Goal: Task Accomplishment & Management: Use online tool/utility

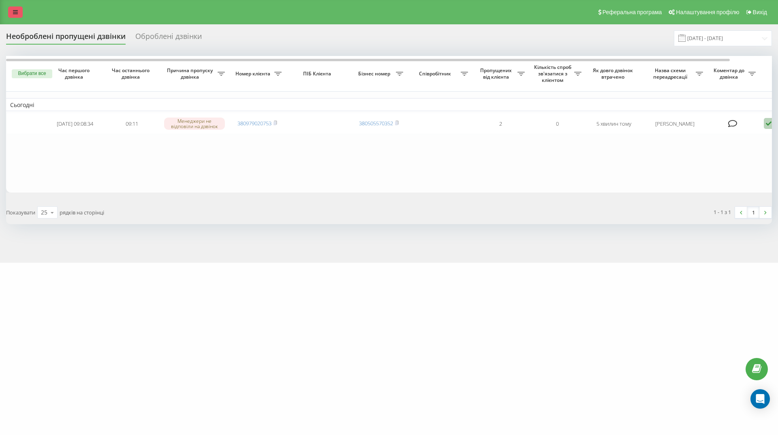
click at [16, 13] on icon at bounding box center [15, 12] width 5 height 6
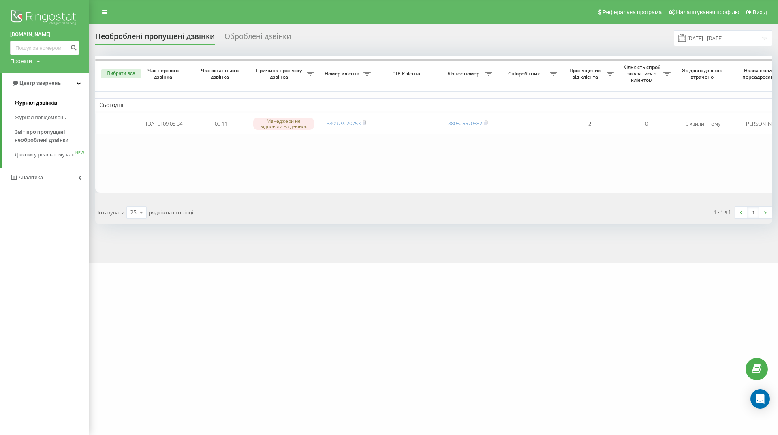
click at [41, 105] on font "Журнал дзвінків" at bounding box center [36, 103] width 43 height 6
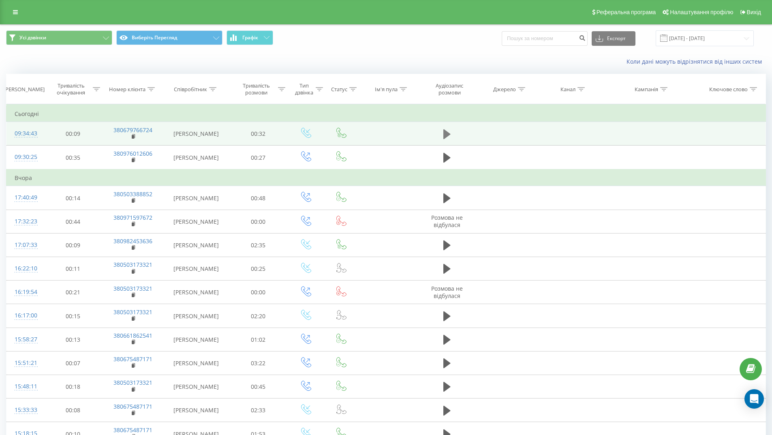
click at [443, 137] on icon at bounding box center [446, 134] width 7 height 10
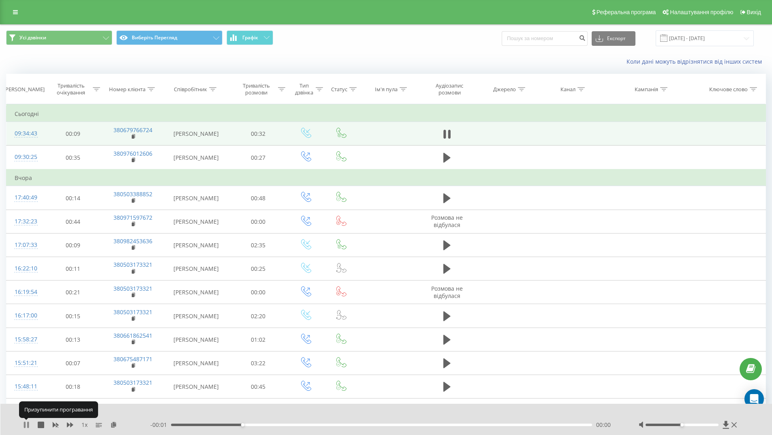
click at [27, 425] on icon at bounding box center [26, 424] width 6 height 6
